Goal: Use online tool/utility: Utilize a website feature to perform a specific function

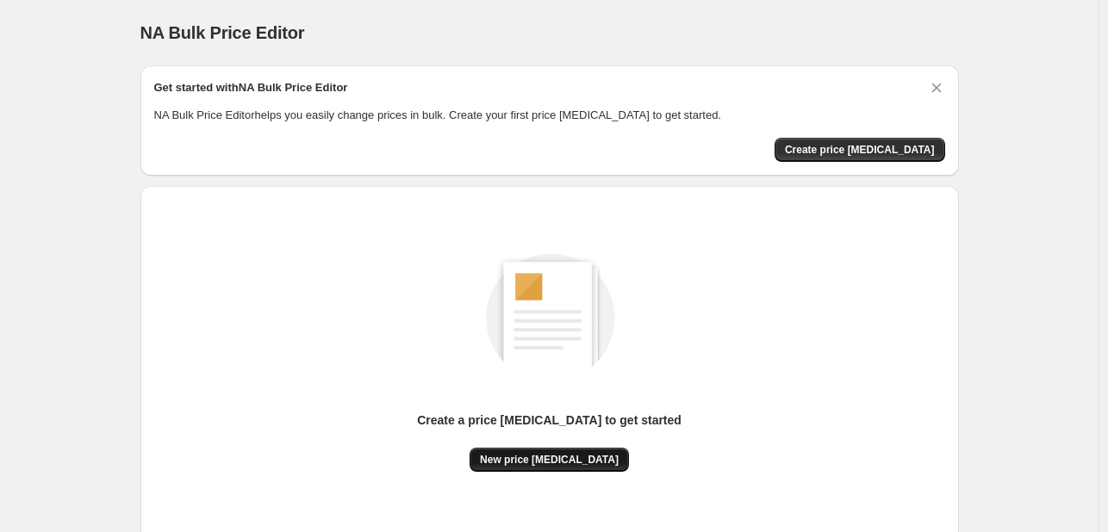
click at [531, 451] on button "New price [MEDICAL_DATA]" at bounding box center [549, 460] width 159 height 24
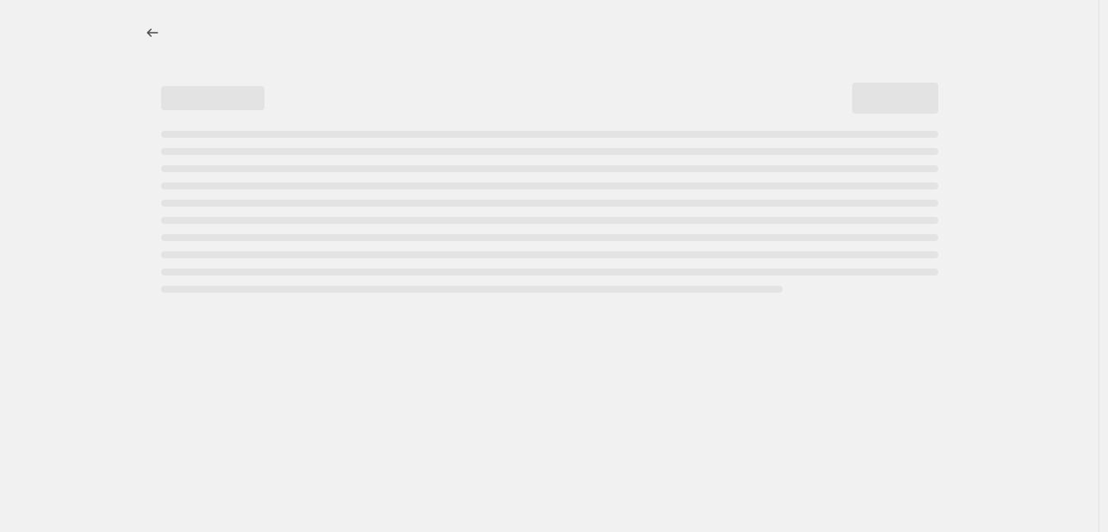
select select "percentage"
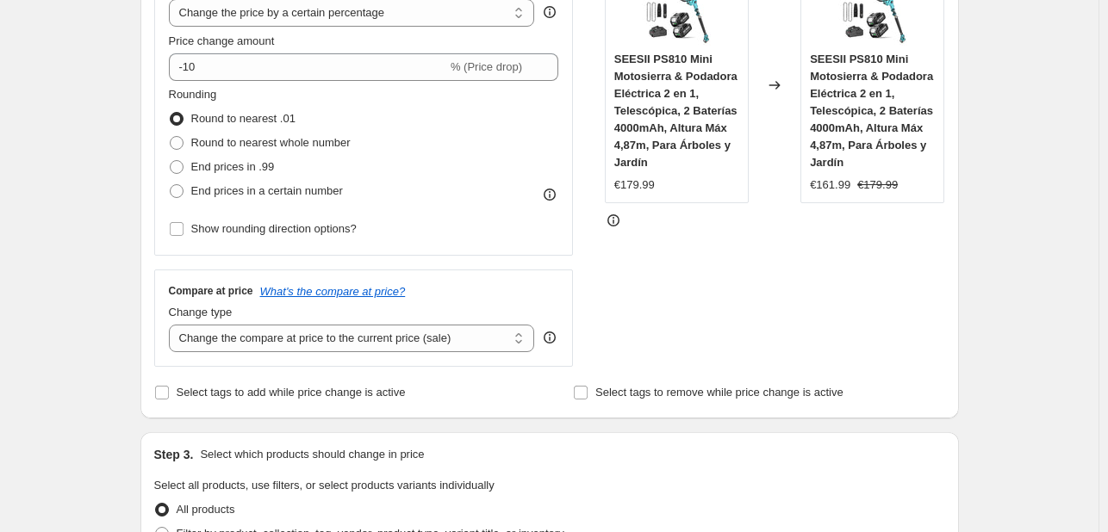
scroll to position [345, 0]
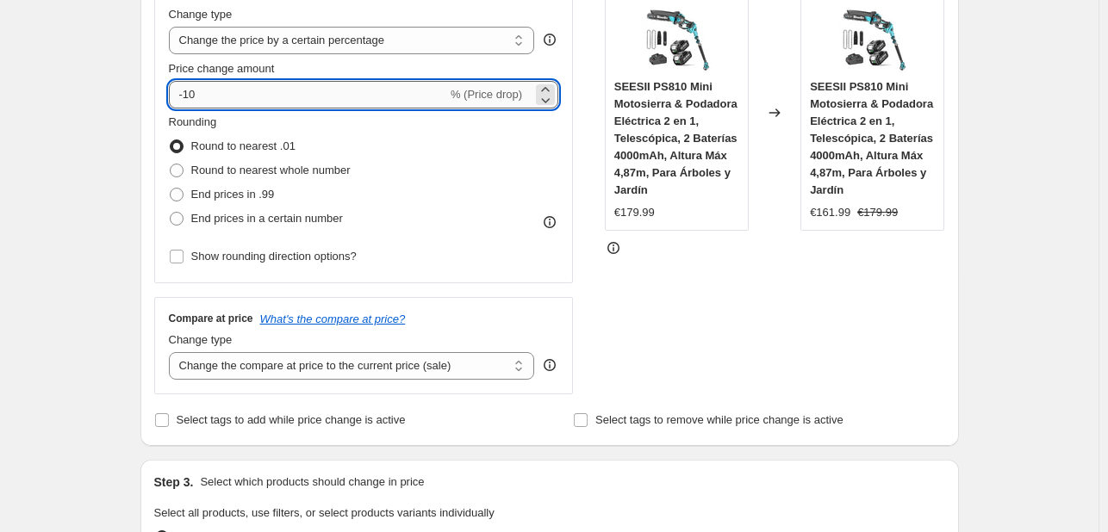
click at [271, 100] on input "-10" at bounding box center [308, 95] width 278 height 28
type input "-1"
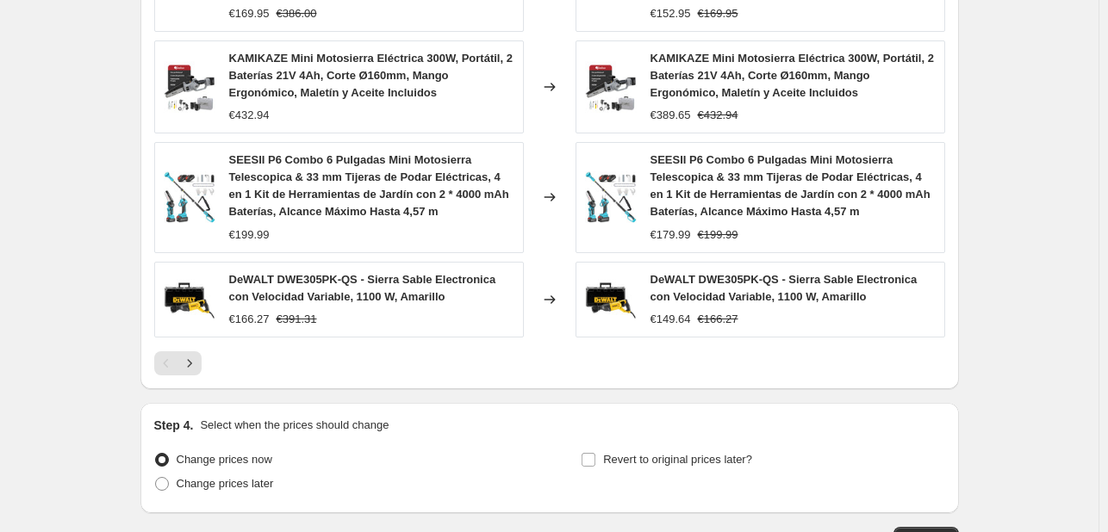
scroll to position [1320, 0]
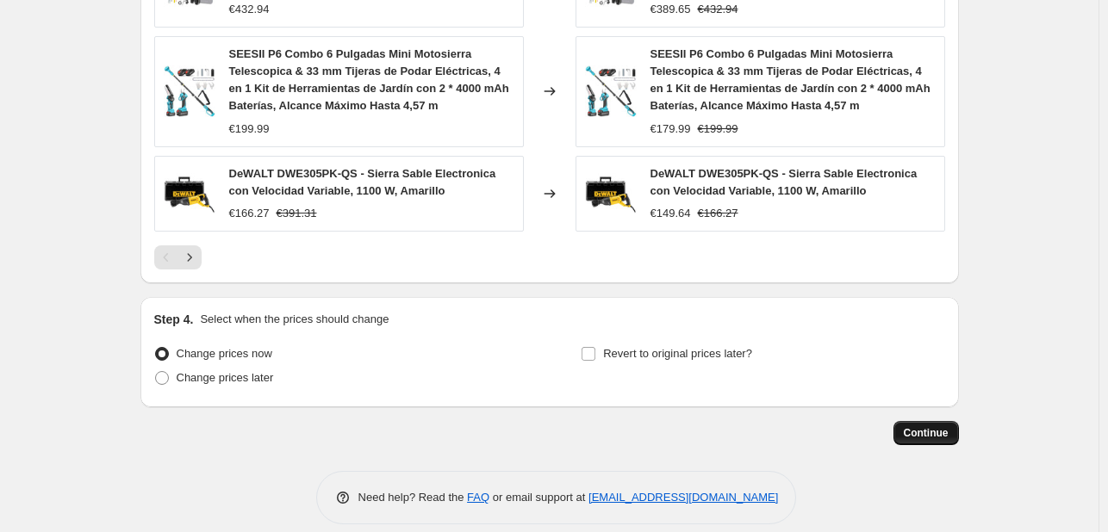
type input "-35"
click at [922, 421] on button "Continue" at bounding box center [925, 433] width 65 height 24
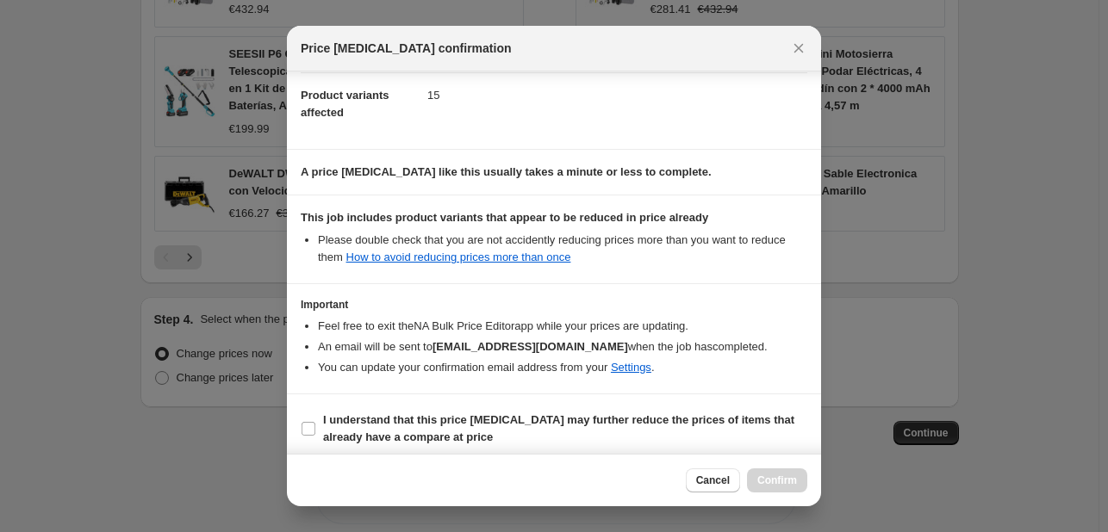
scroll to position [191, 0]
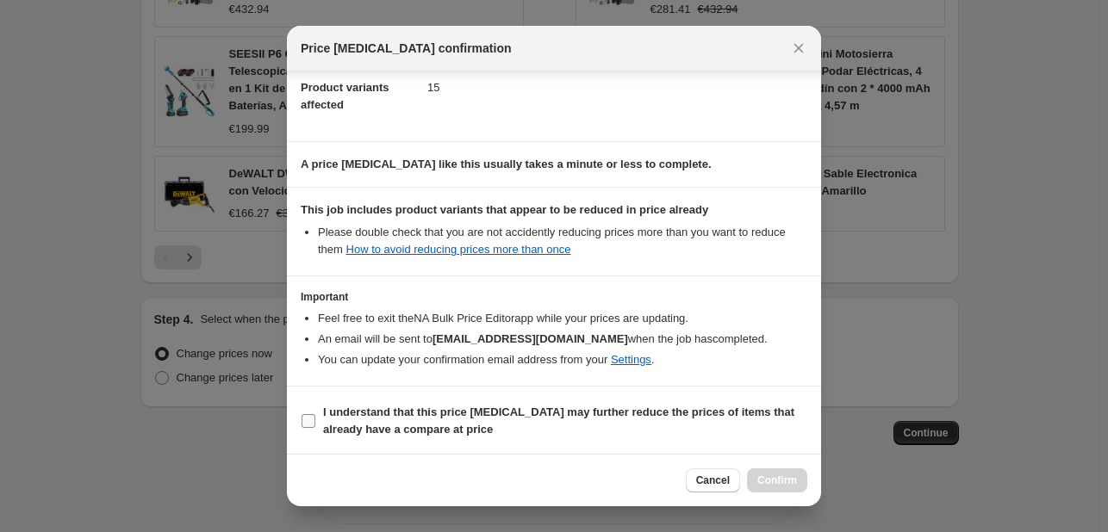
click at [374, 425] on b "I understand that this price [MEDICAL_DATA] may further reduce the prices of it…" at bounding box center [558, 421] width 471 height 30
click at [315, 425] on input "I understand that this price [MEDICAL_DATA] may further reduce the prices of it…" at bounding box center [309, 421] width 14 height 14
checkbox input "true"
click at [772, 476] on span "Confirm" at bounding box center [777, 481] width 40 height 14
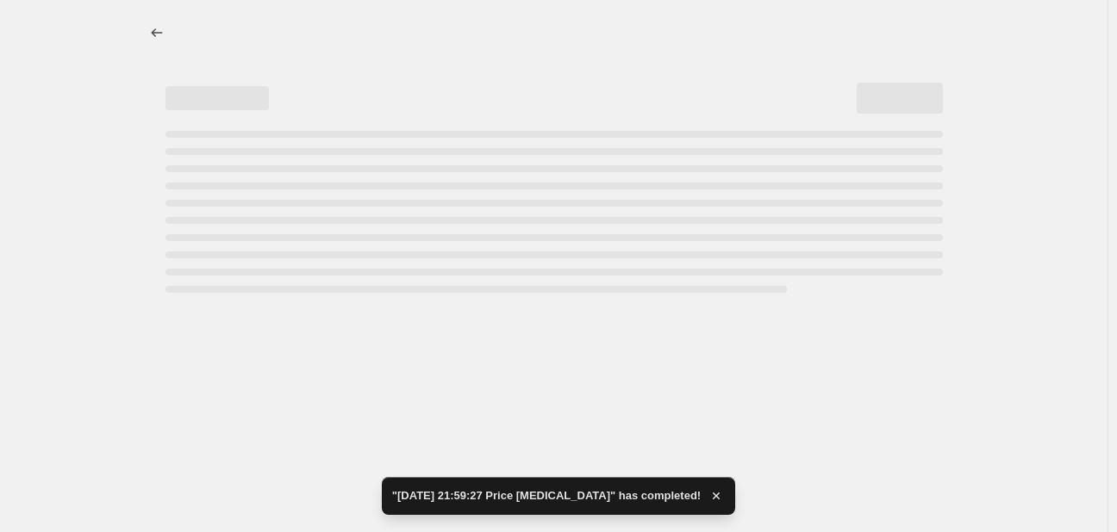
select select "percentage"
